Goal: Information Seeking & Learning: Check status

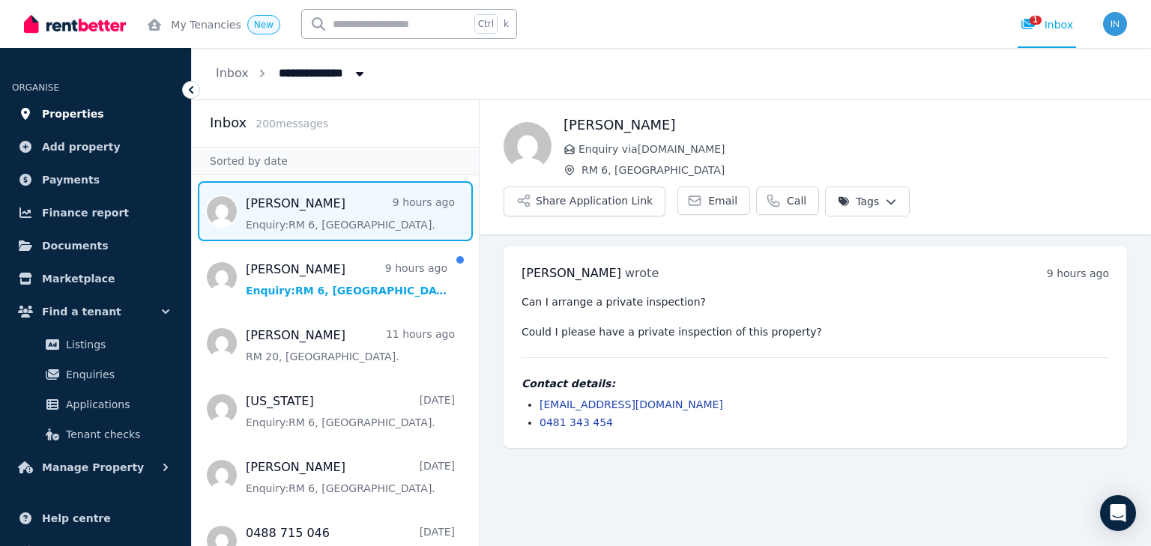
click at [70, 116] on span "Properties" at bounding box center [73, 114] width 62 height 18
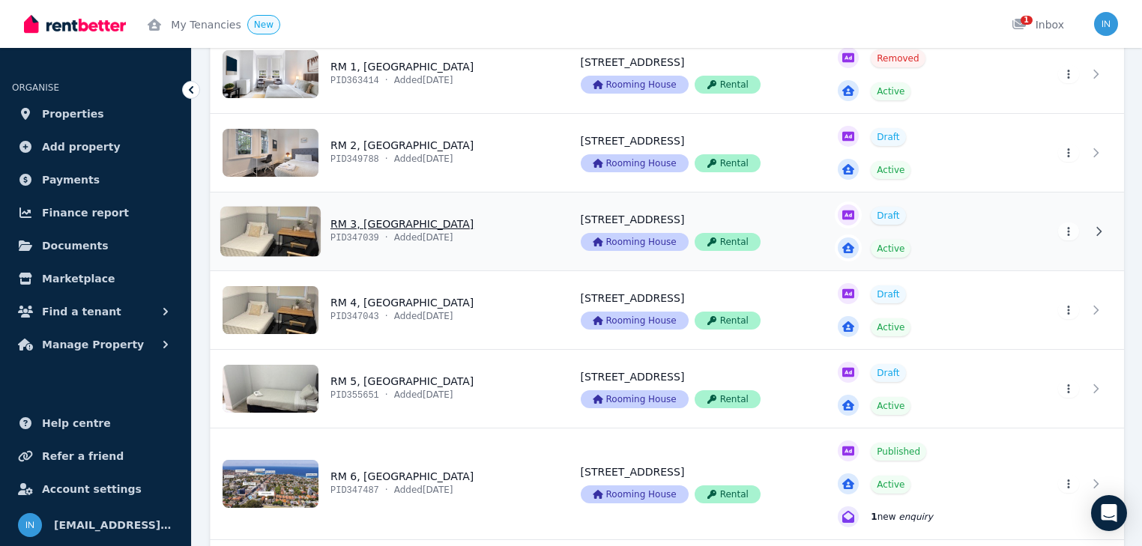
scroll to position [240, 0]
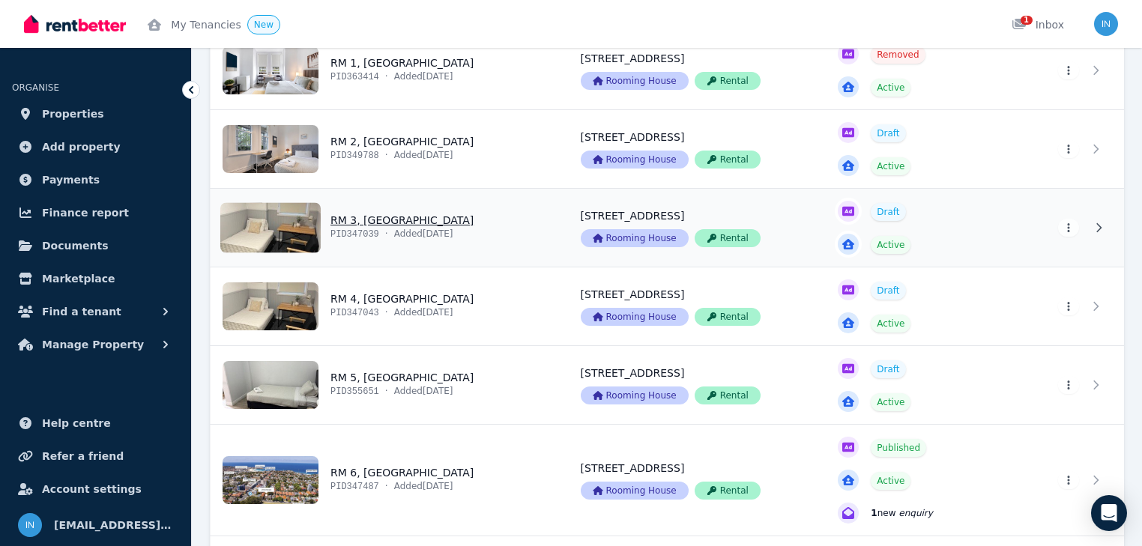
click at [381, 220] on link "View property details" at bounding box center [387, 228] width 352 height 78
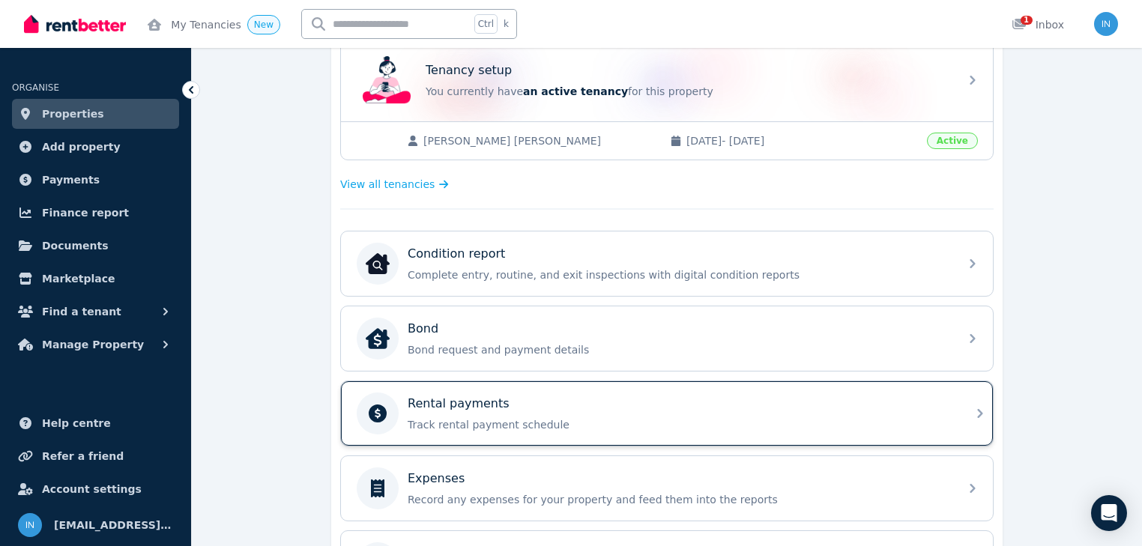
scroll to position [420, 0]
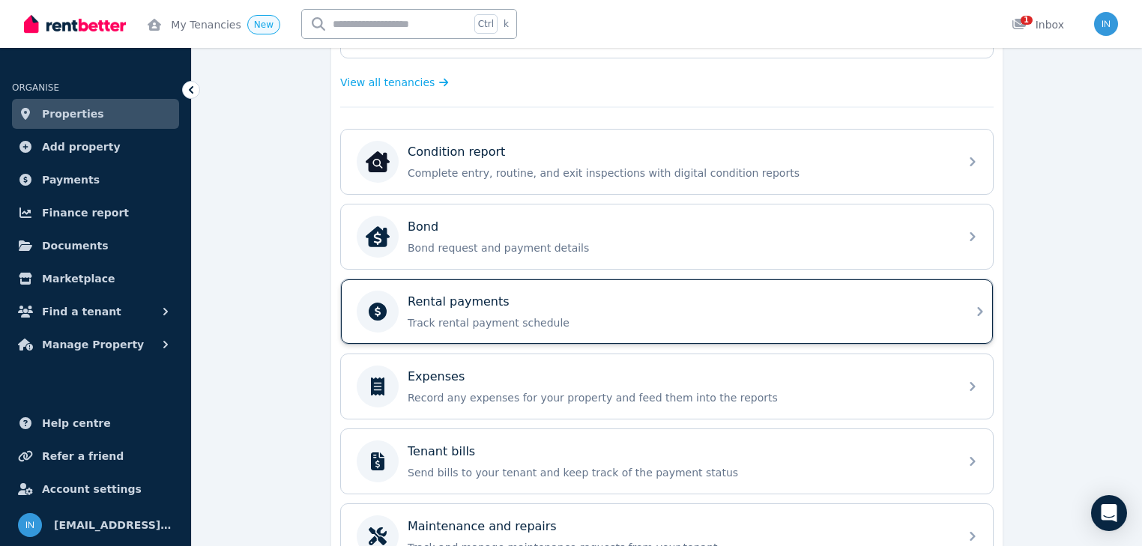
click at [462, 303] on p "Rental payments" at bounding box center [459, 302] width 102 height 18
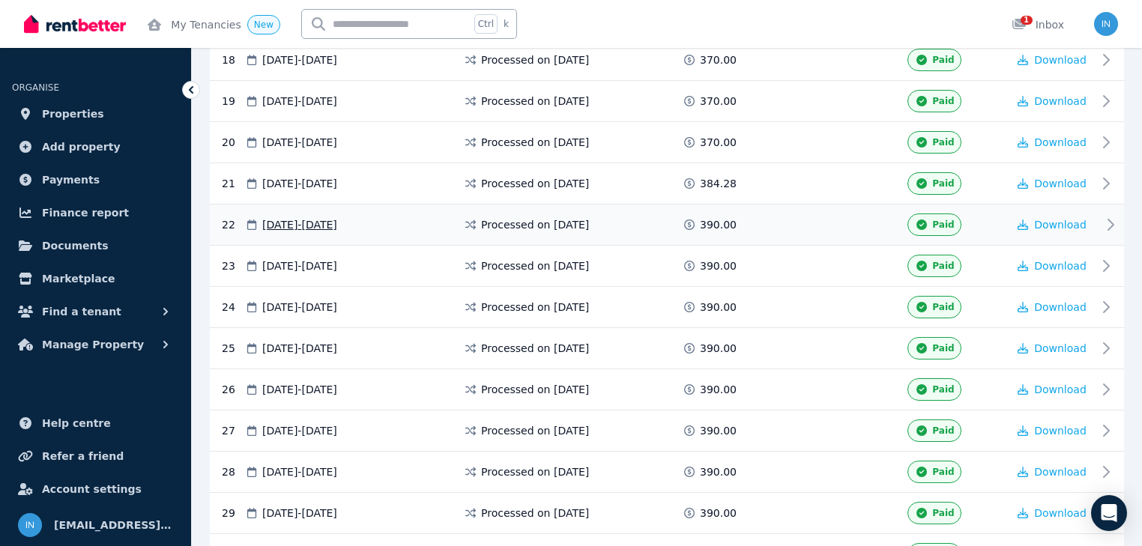
scroll to position [1079, 0]
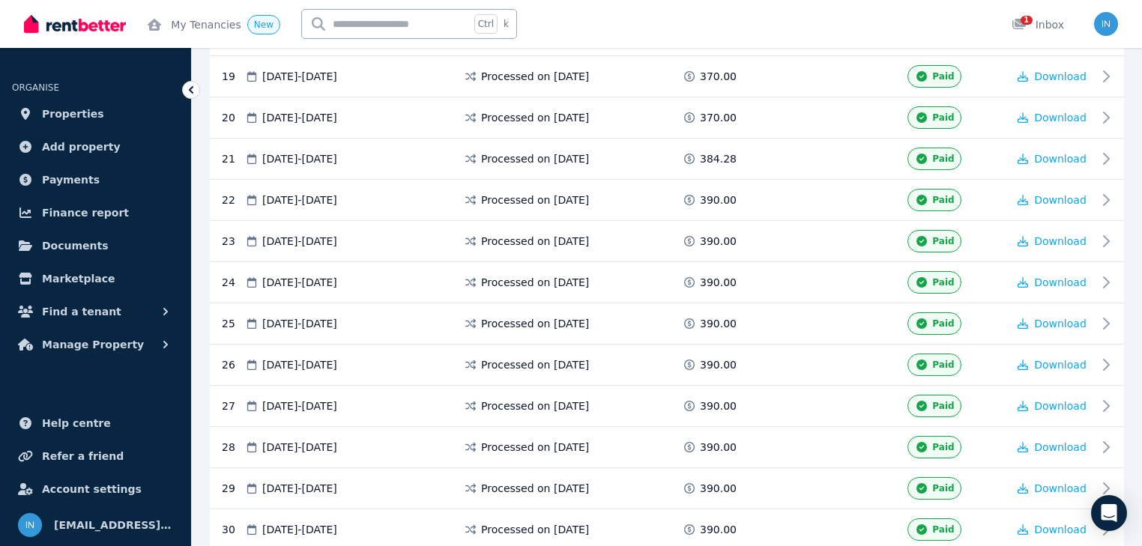
click at [704, 29] on div "My Tenancies New Ctrl k 1 Inbox" at bounding box center [545, 24] width 1043 height 48
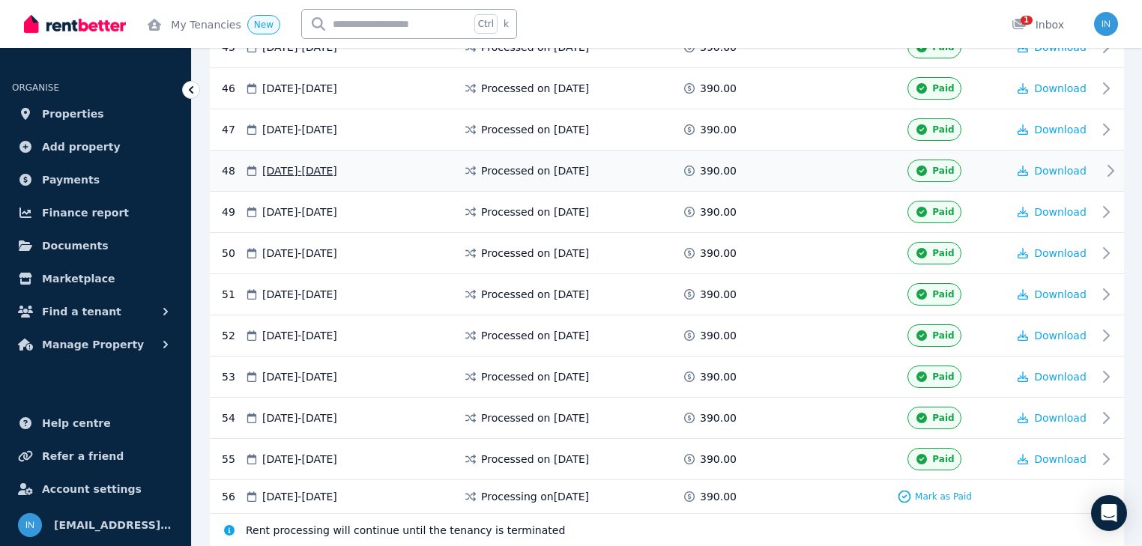
scroll to position [2209, 0]
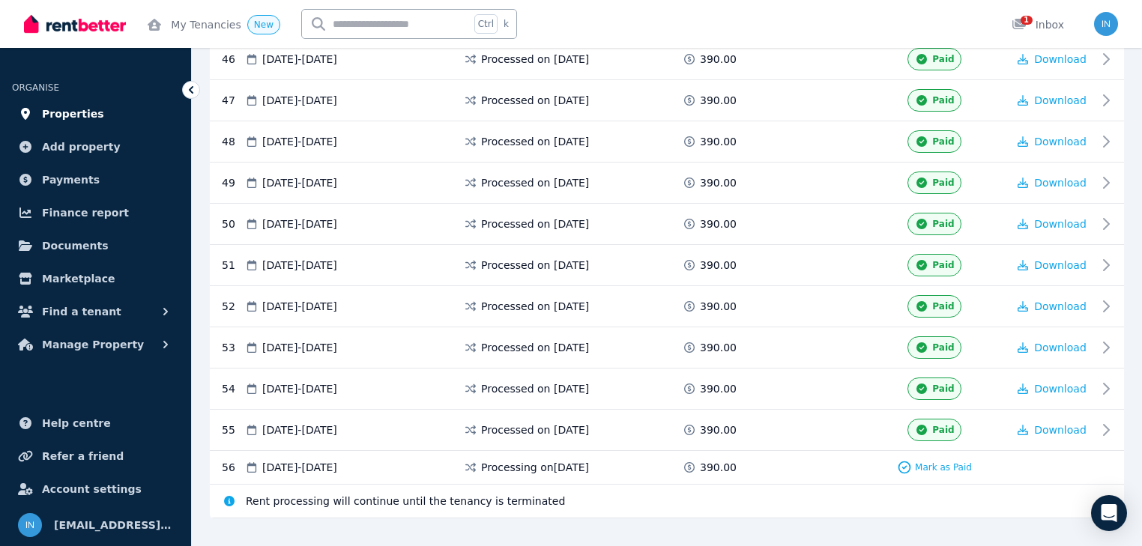
click at [60, 117] on span "Properties" at bounding box center [73, 114] width 62 height 18
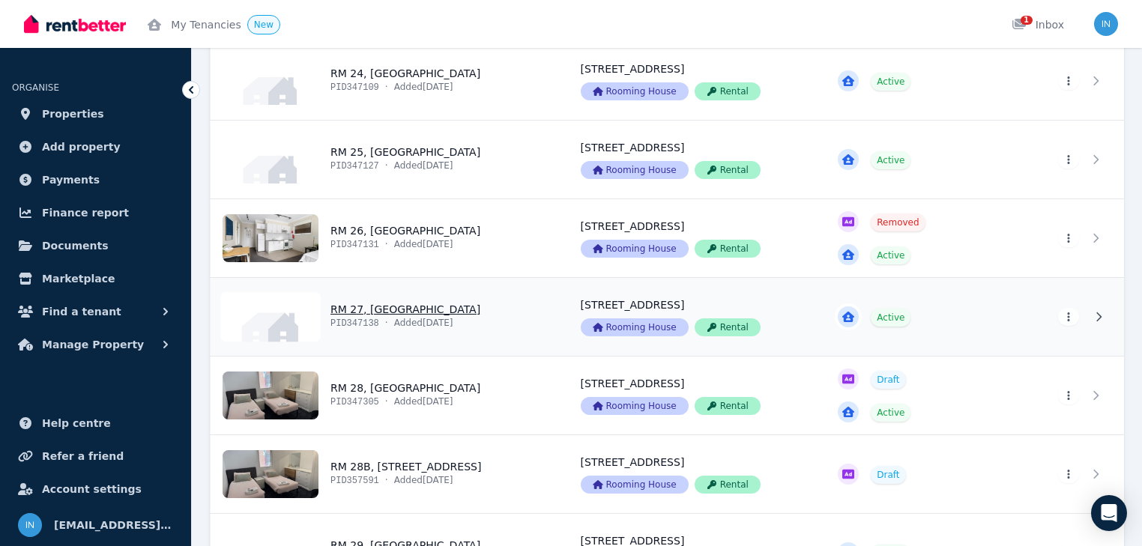
scroll to position [2140, 0]
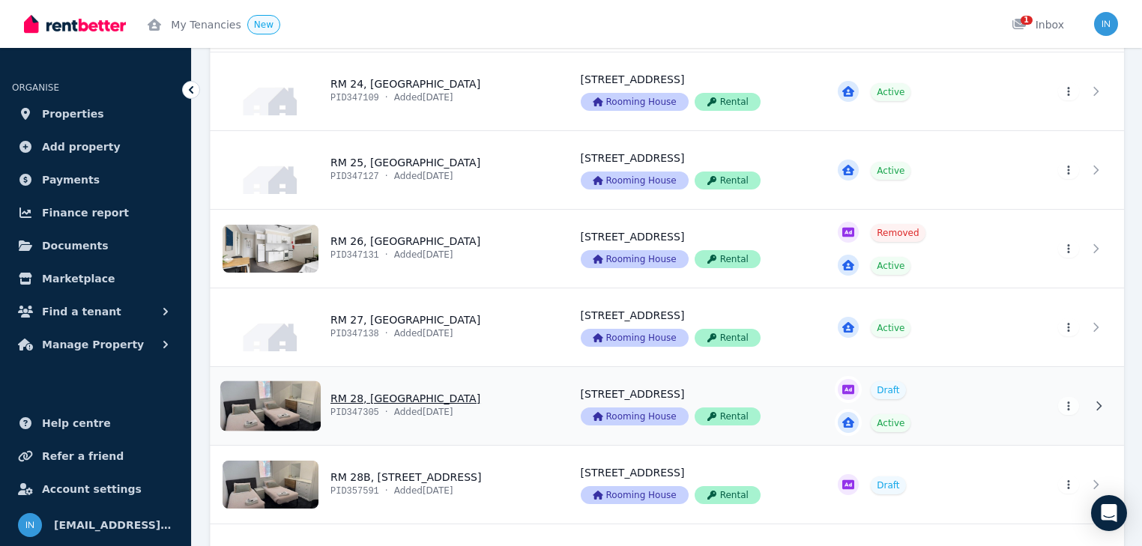
click at [366, 394] on link "View property details" at bounding box center [387, 406] width 352 height 78
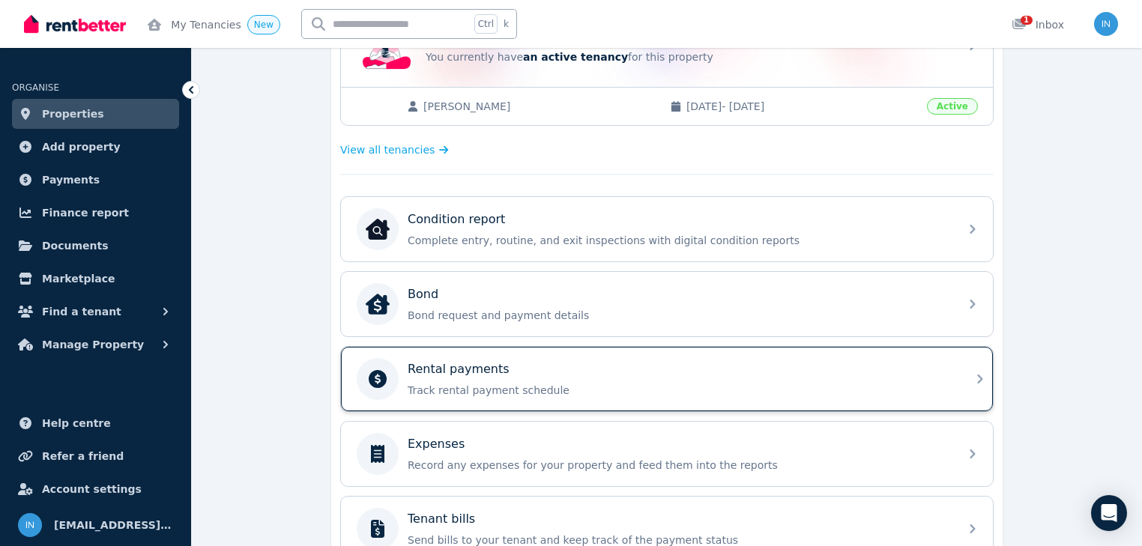
scroll to position [360, 0]
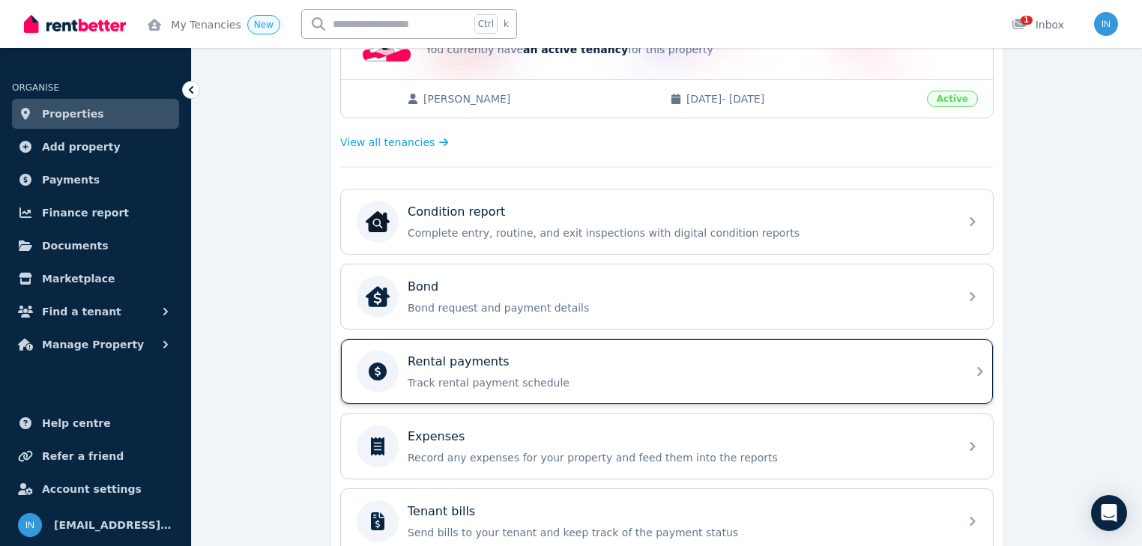
click at [480, 360] on p "Rental payments" at bounding box center [459, 362] width 102 height 18
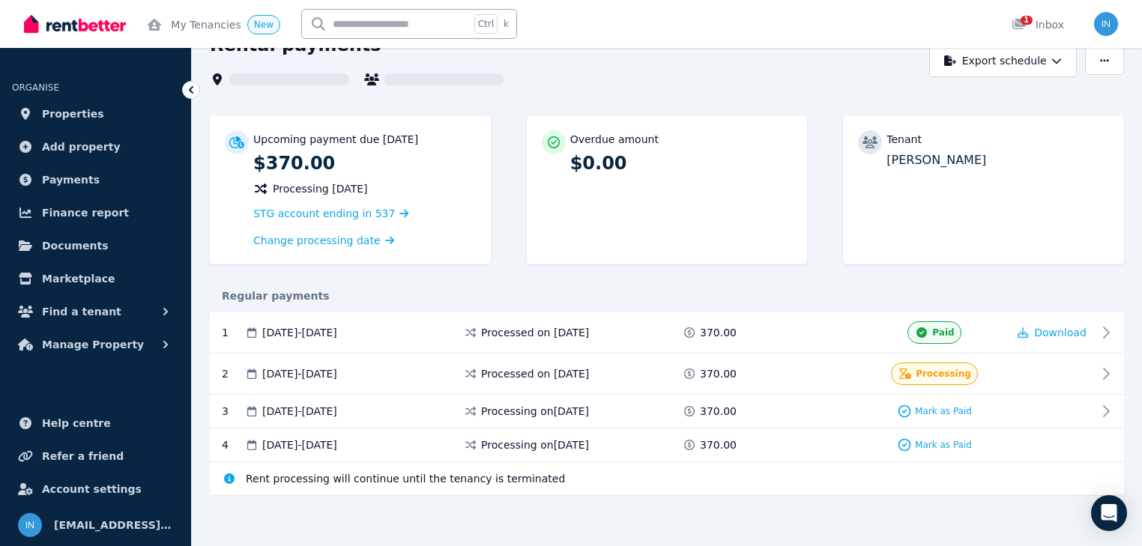
scroll to position [82, 0]
click at [55, 114] on span "Properties" at bounding box center [73, 114] width 62 height 18
